Goal: Navigation & Orientation: Find specific page/section

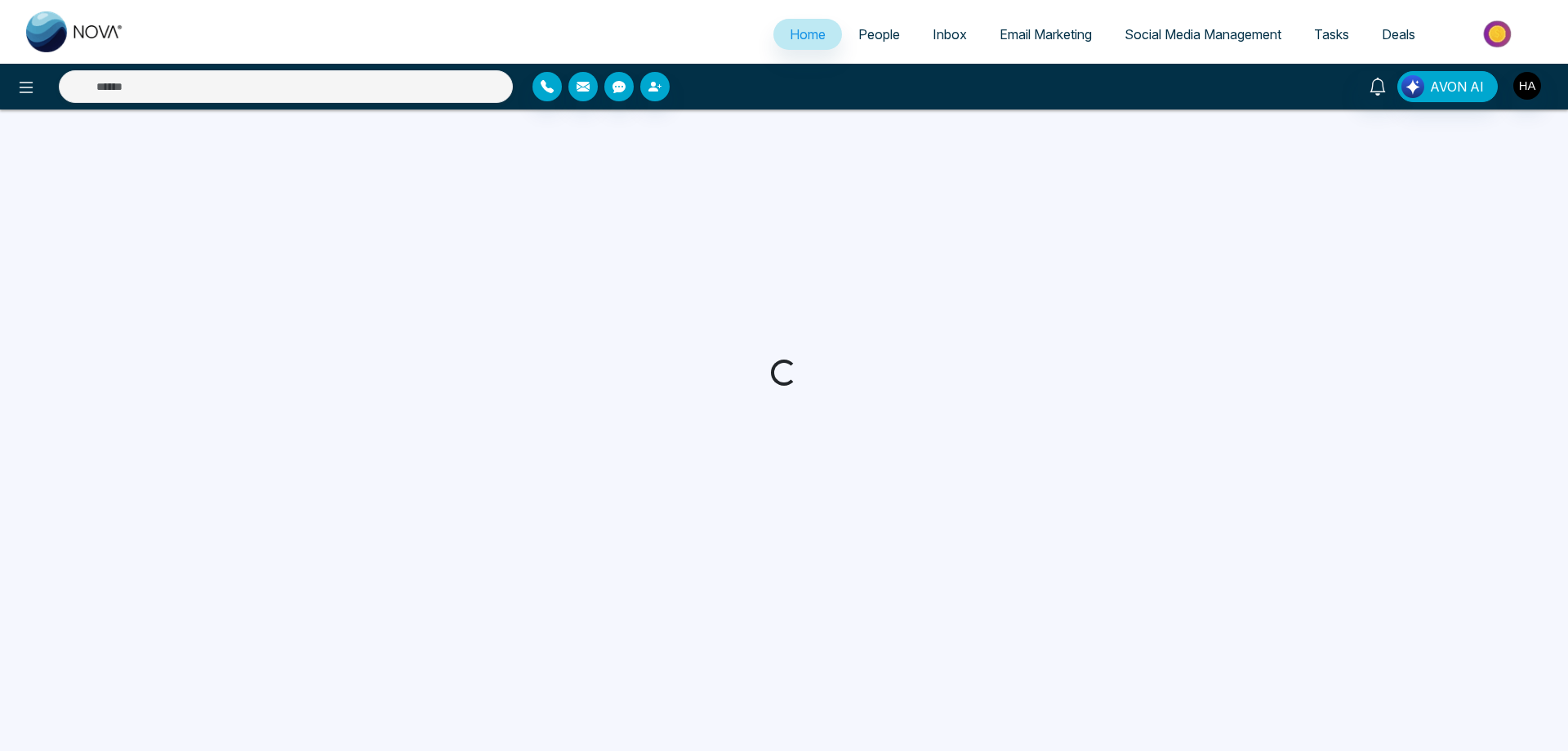
select select "*"
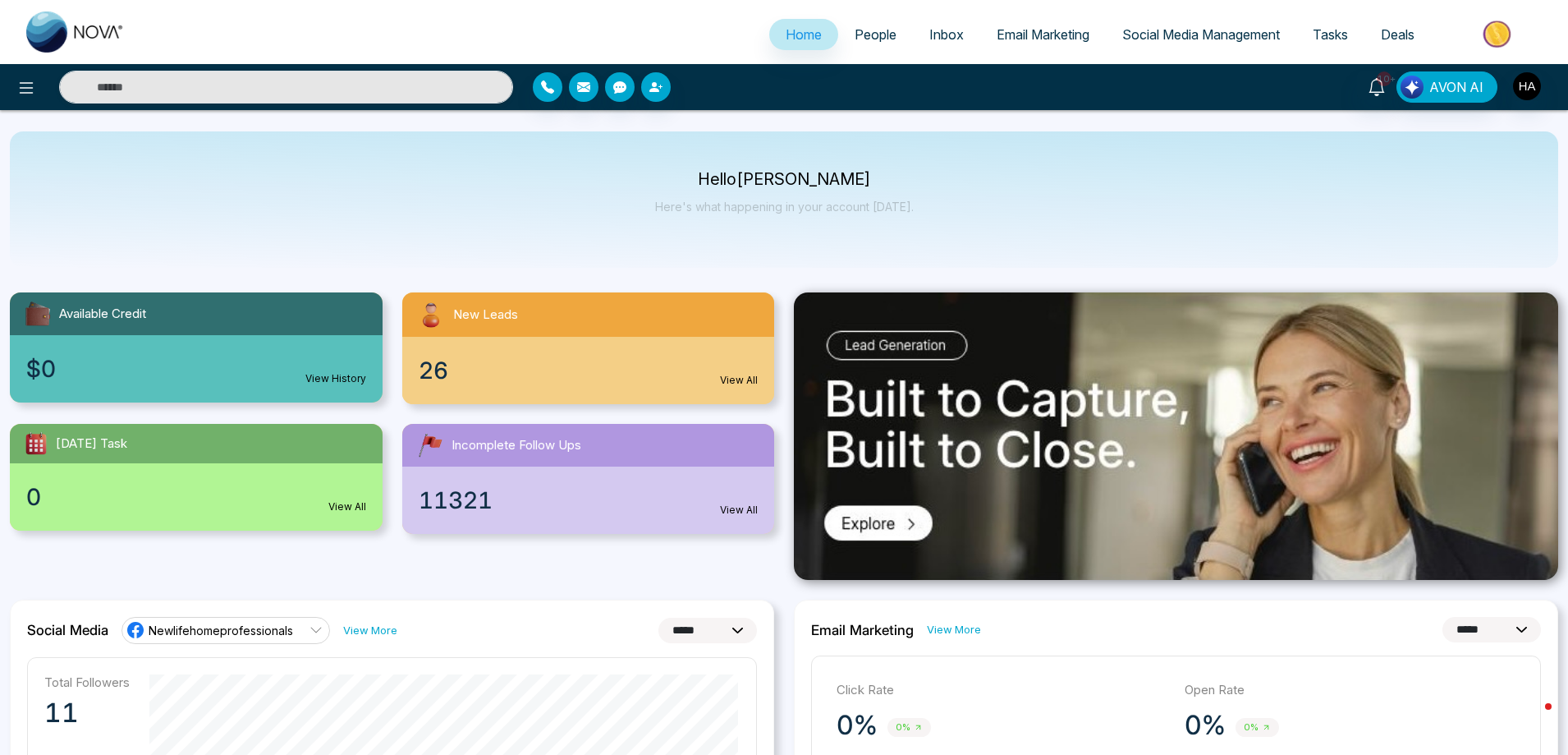
click at [606, 354] on div "26 View All" at bounding box center [589, 370] width 373 height 67
